Goal: Contribute content: Add original content to the website for others to see

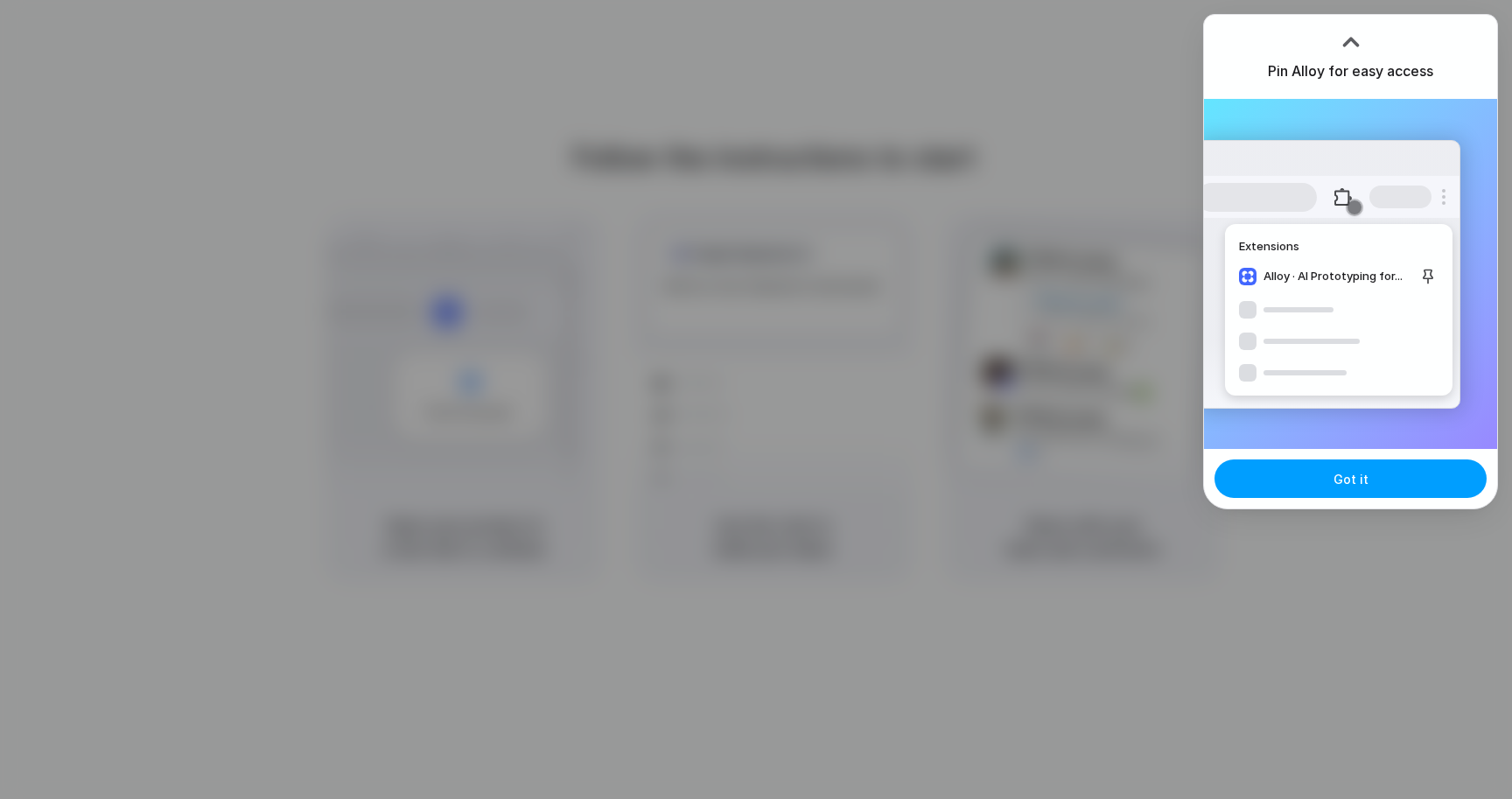
click at [1257, 488] on button "Got it" at bounding box center [1349, 478] width 272 height 39
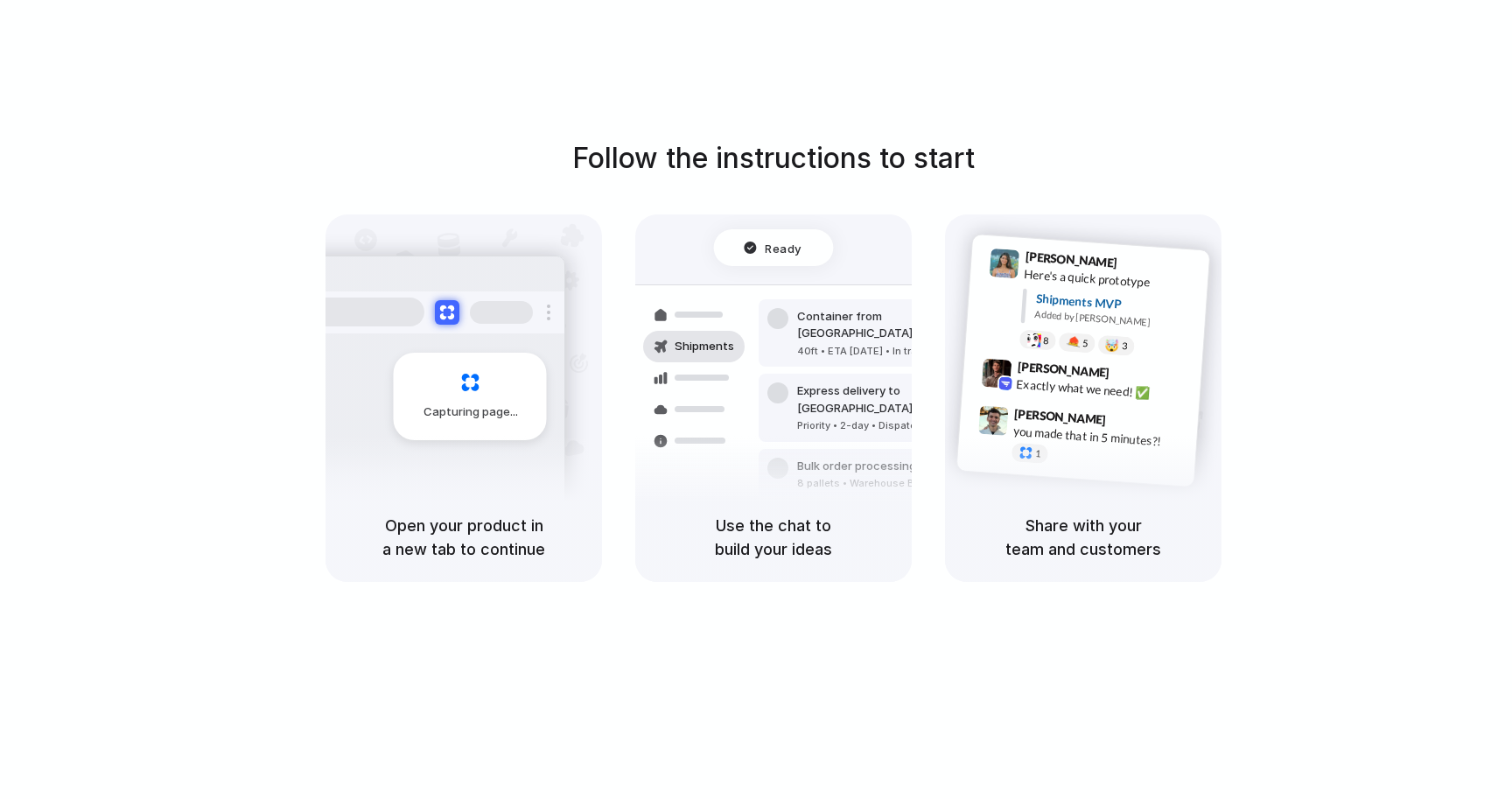
click at [738, 410] on div at bounding box center [693, 410] width 102 height 32
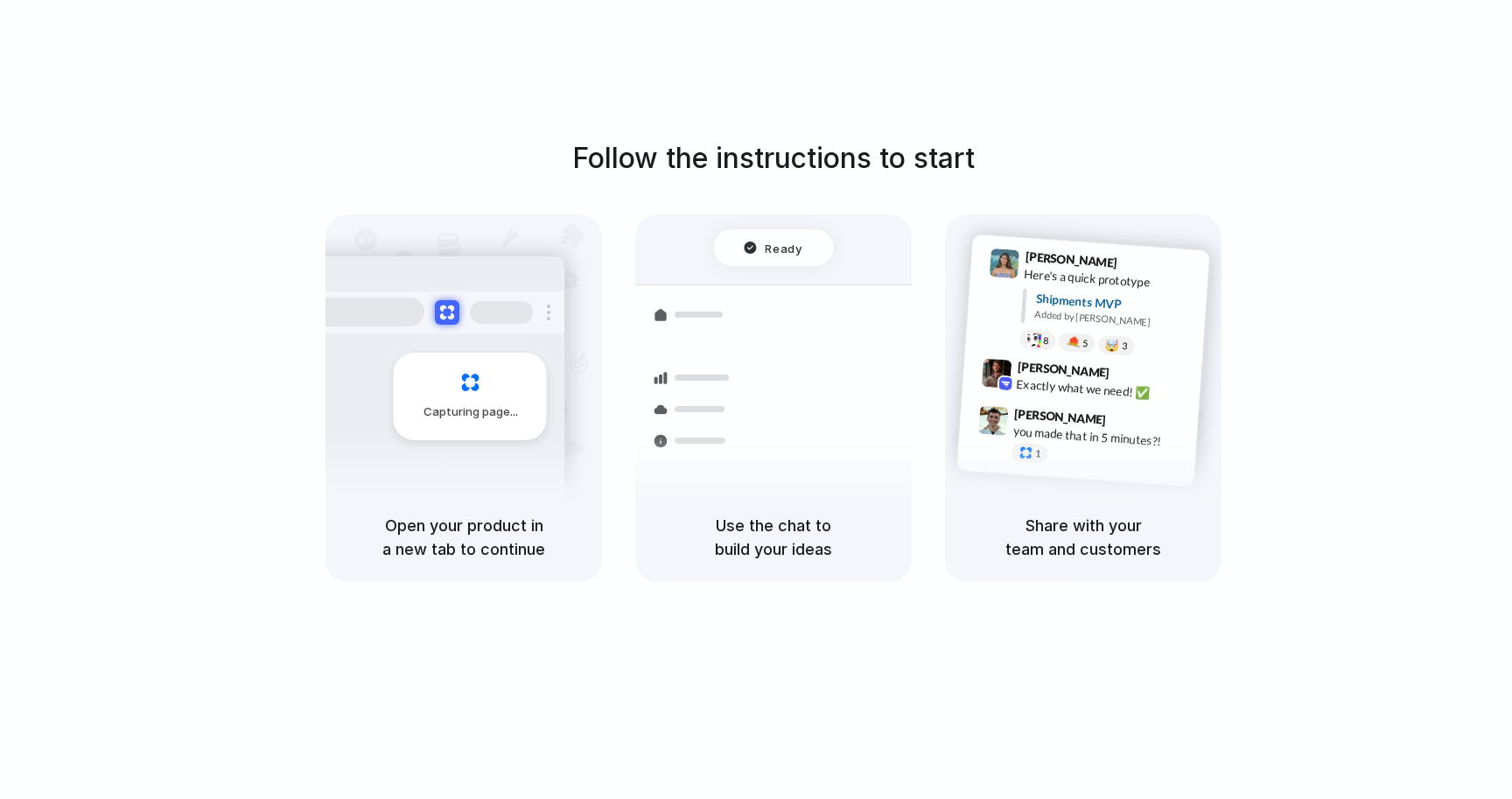
click at [410, 425] on div "Capturing page" at bounding box center [470, 396] width 153 height 88
click at [756, 400] on div at bounding box center [756, 400] width 0 height 0
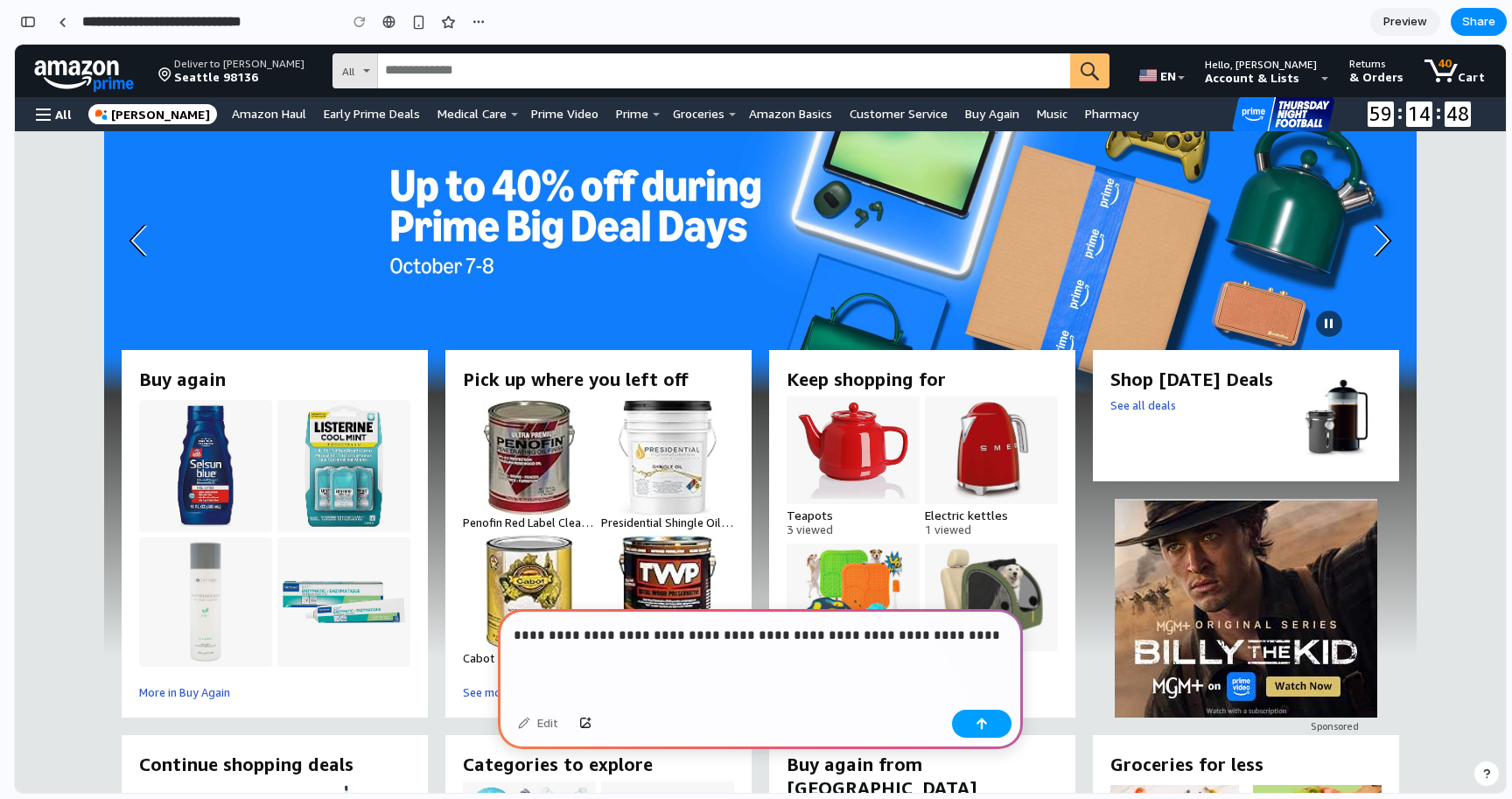
click at [985, 725] on div "button" at bounding box center [982, 723] width 12 height 12
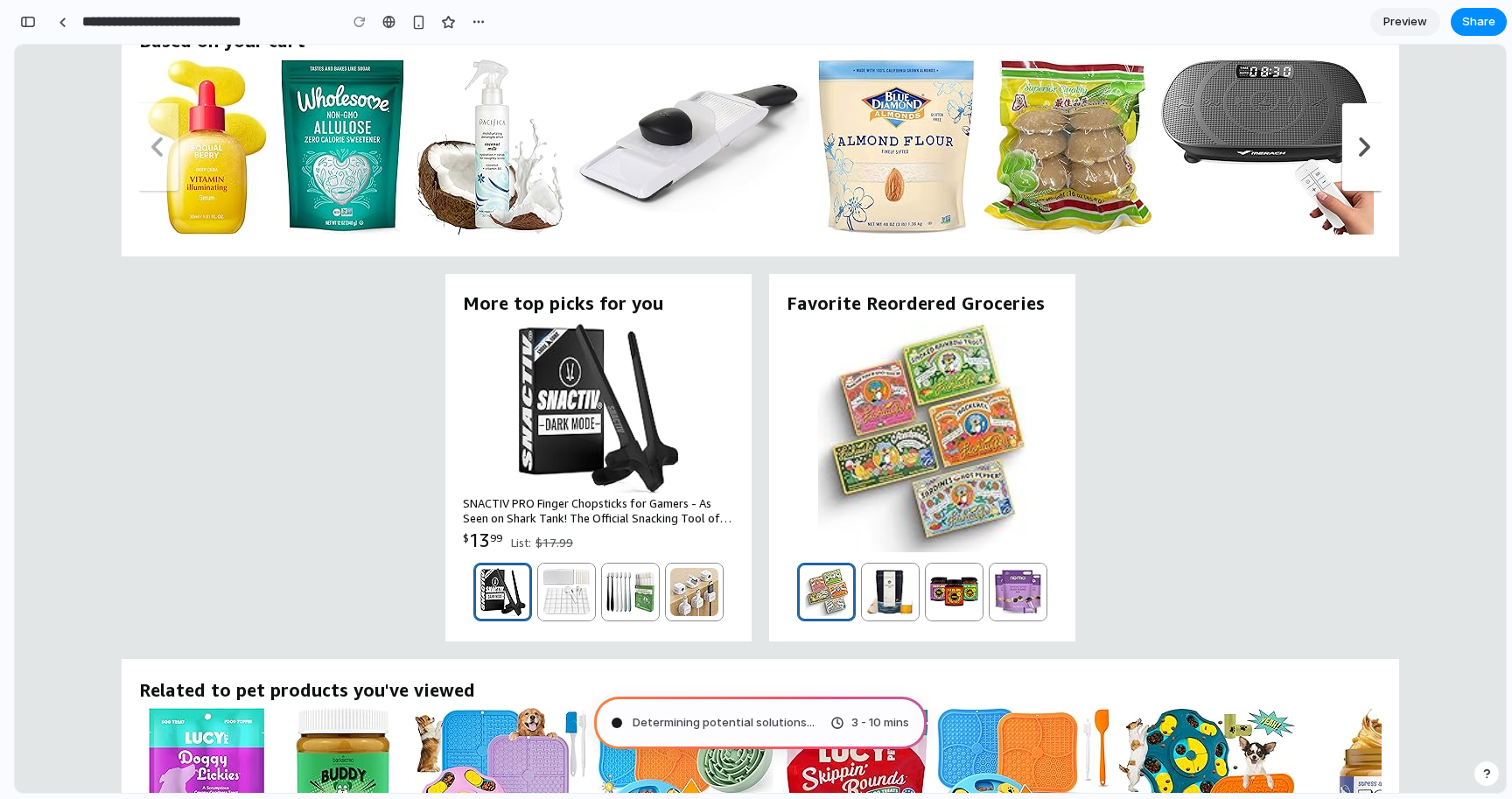
scroll to position [1447, 0]
